Goal: Task Accomplishment & Management: Use online tool/utility

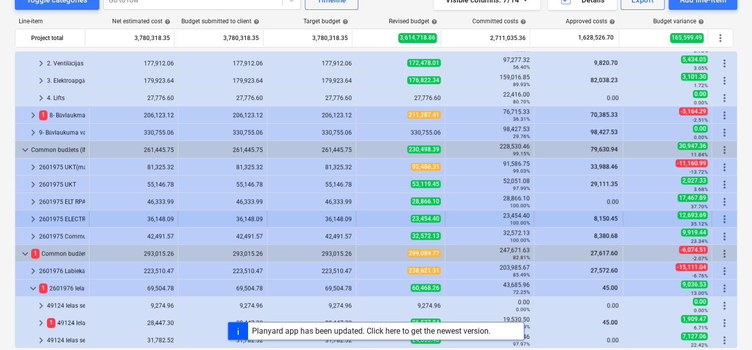
scroll to position [81, 0]
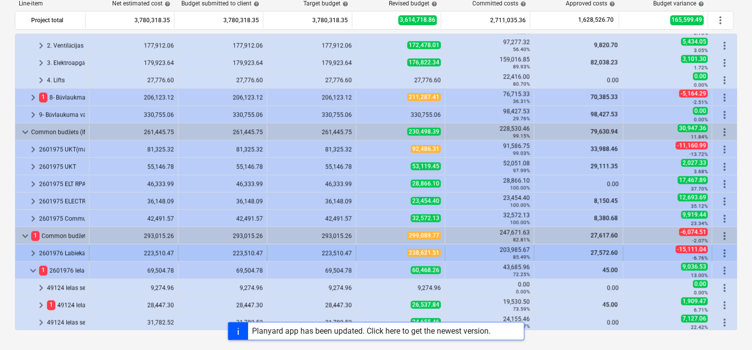
click at [32, 251] on span "keyboard_arrow_right" at bounding box center [33, 253] width 12 height 12
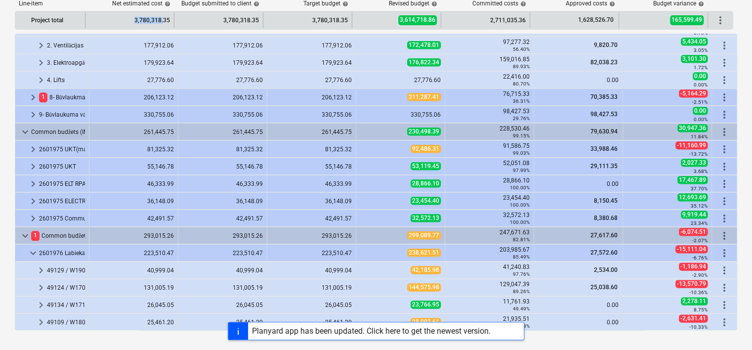
drag, startPoint x: 85, startPoint y: 22, endPoint x: 163, endPoint y: 27, distance: 78.2
click at [163, 27] on div "3,780,318.35" at bounding box center [129, 20] width 89 height 16
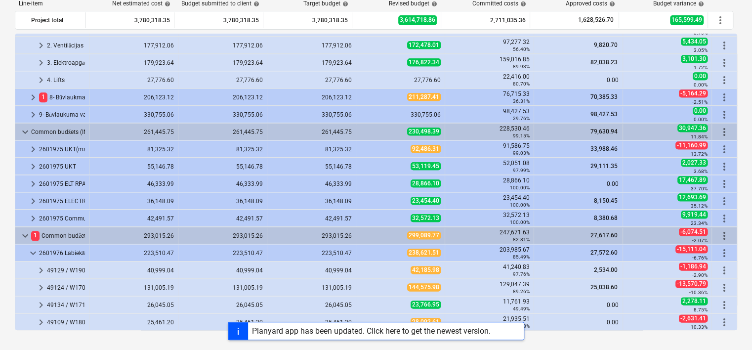
drag, startPoint x: 67, startPoint y: 22, endPoint x: 6, endPoint y: 43, distance: 63.9
click at [6, 43] on div "Toggle categories Go to row Timeline Visible columns : 7/14 Details Export Add …" at bounding box center [376, 156] width 752 height 385
drag, startPoint x: 65, startPoint y: 22, endPoint x: 12, endPoint y: 64, distance: 68.2
click at [12, 64] on div "Toggle categories Go to row Timeline Visible columns : 7/14 Details Export Add …" at bounding box center [376, 156] width 752 height 385
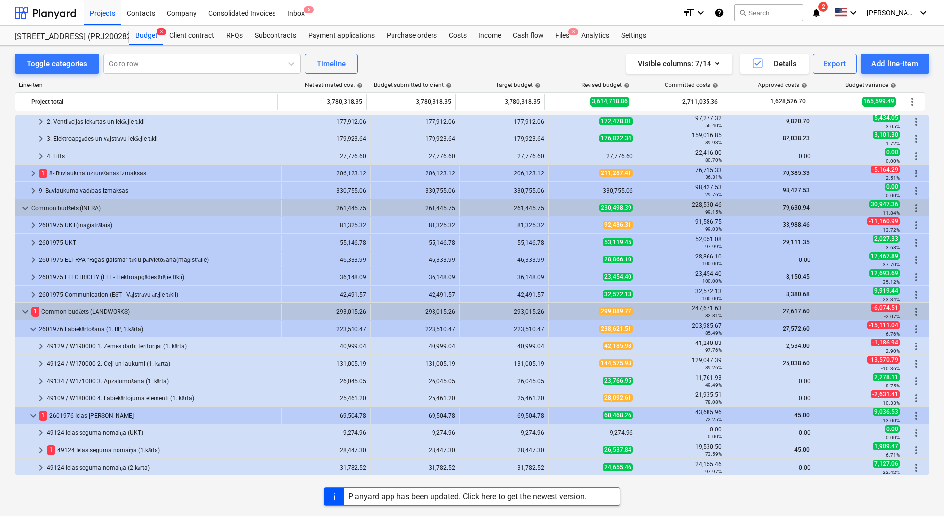
scroll to position [487, 0]
click at [410, 54] on div "Toggle categories Go to row Timeline Visible columns : 7/14 Details Export Add …" at bounding box center [472, 63] width 915 height 20
click at [561, 58] on div "Visible columns : 7/14 Details Export Add line-item" at bounding box center [712, 63] width 436 height 20
click at [527, 51] on div "Toggle categories Go to row Timeline Visible columns : 7/14 Details Export Add …" at bounding box center [472, 269] width 944 height 449
click at [524, 65] on div "Visible columns : 7/14 Details Export Add line-item" at bounding box center [712, 63] width 436 height 20
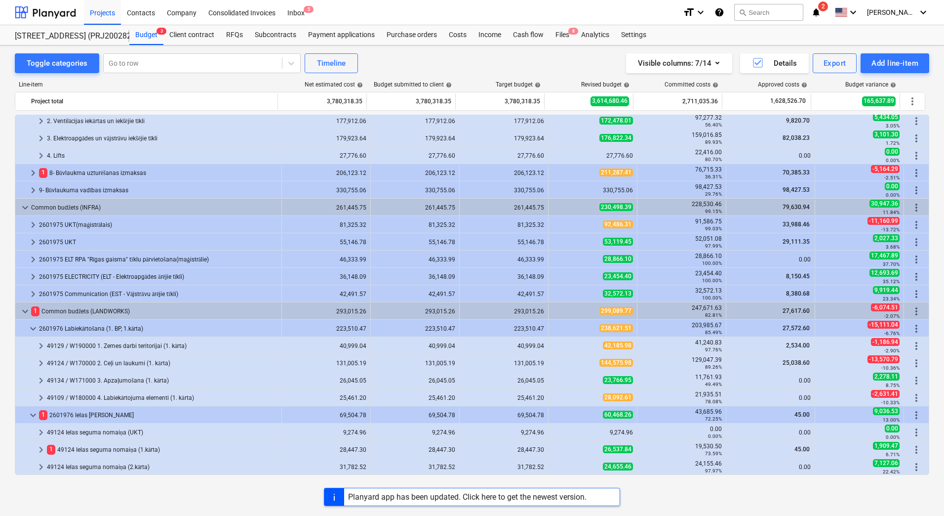
click at [524, 65] on div "Visible columns : 7/14 Details Export Add line-item" at bounding box center [712, 63] width 436 height 20
drag, startPoint x: 491, startPoint y: 82, endPoint x: 633, endPoint y: 82, distance: 141.7
click at [633, 82] on div "Line-item Net estimated cost help Budget submitted to client help Target budget…" at bounding box center [472, 86] width 915 height 11
drag, startPoint x: 633, startPoint y: 82, endPoint x: 591, endPoint y: 68, distance: 44.8
click at [591, 68] on div "Visible columns : 7/14 Details Export Add line-item" at bounding box center [712, 63] width 436 height 20
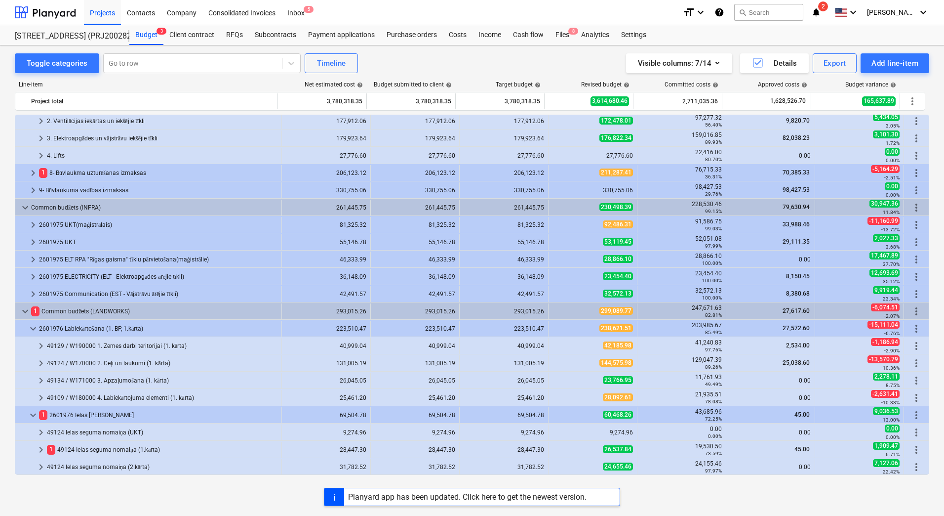
click at [593, 58] on div "Visible columns : 7/14 Details Export Add line-item" at bounding box center [712, 63] width 436 height 20
click at [526, 63] on div "Visible columns : 7/14 Details Export Add line-item" at bounding box center [712, 63] width 436 height 20
click at [8, 157] on div "Toggle categories Go to row Timeline Visible columns : 7/14 Details Export Add …" at bounding box center [472, 269] width 944 height 449
click at [8, 159] on div "Toggle categories Go to row Timeline Visible columns : 7/14 Details Export Add …" at bounding box center [472, 269] width 944 height 449
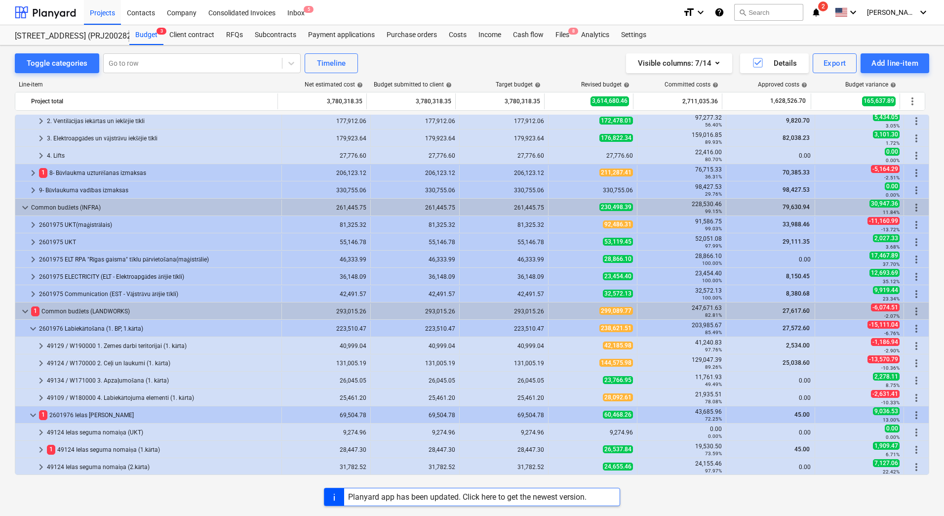
click at [8, 159] on div "Toggle categories Go to row Timeline Visible columns : 7/14 Details Export Add …" at bounding box center [472, 269] width 944 height 449
drag, startPoint x: 8, startPoint y: 183, endPoint x: 0, endPoint y: 171, distance: 14.5
click at [8, 183] on div "Toggle categories Go to row Timeline Visible columns : 7/14 Details Export Add …" at bounding box center [472, 269] width 944 height 449
click at [2, 177] on div "Toggle categories Go to row Timeline Visible columns : 7/14 Details Export Add …" at bounding box center [472, 269] width 944 height 449
